Goal: Find specific page/section: Find specific page/section

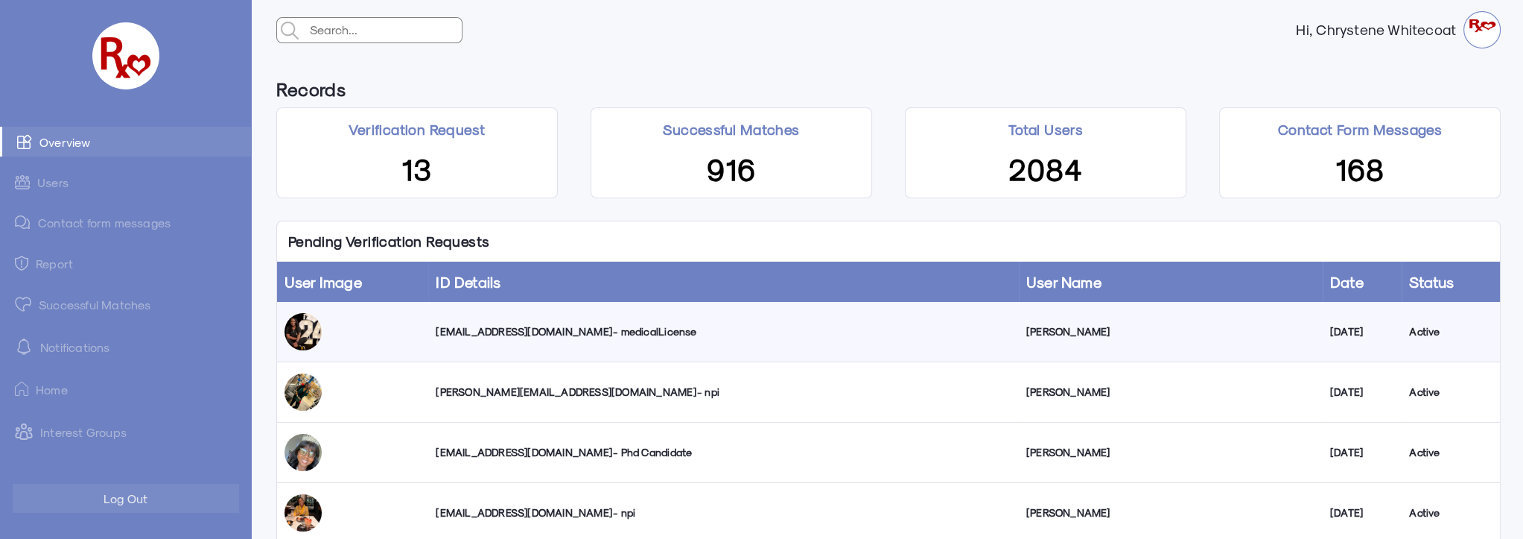
click at [106, 305] on link "Successful Matches" at bounding box center [125, 304] width 251 height 30
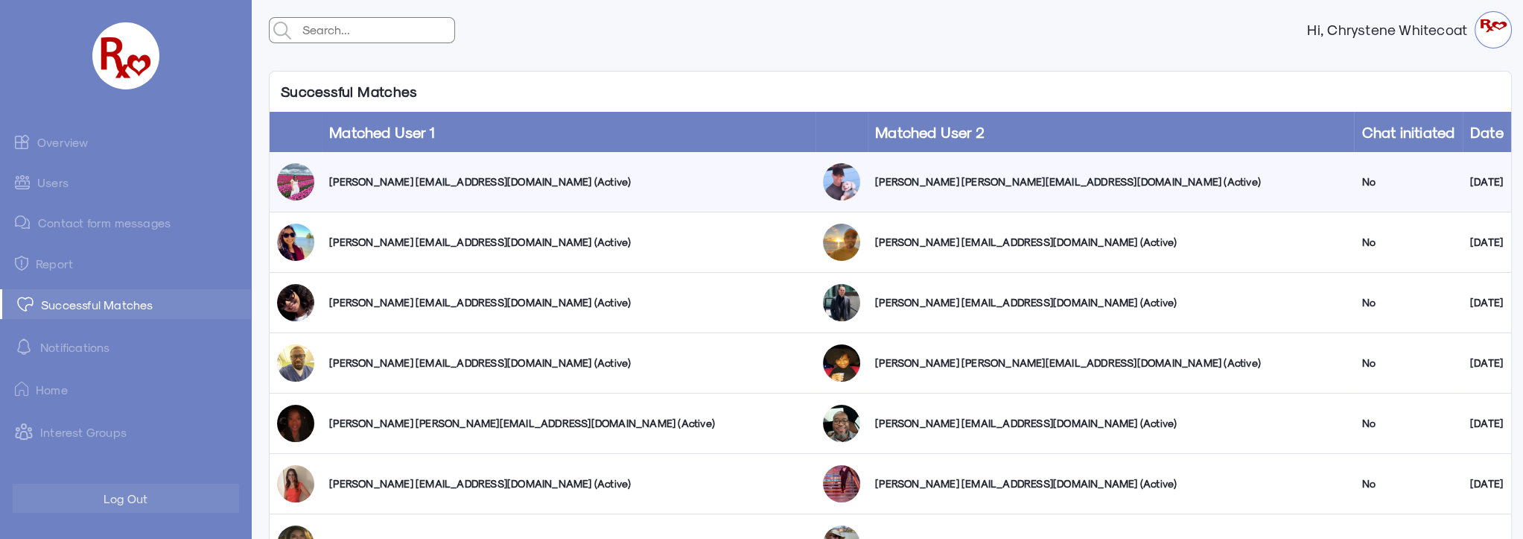
click at [65, 145] on link "Overview" at bounding box center [125, 142] width 251 height 30
